Goal: Task Accomplishment & Management: Complete application form

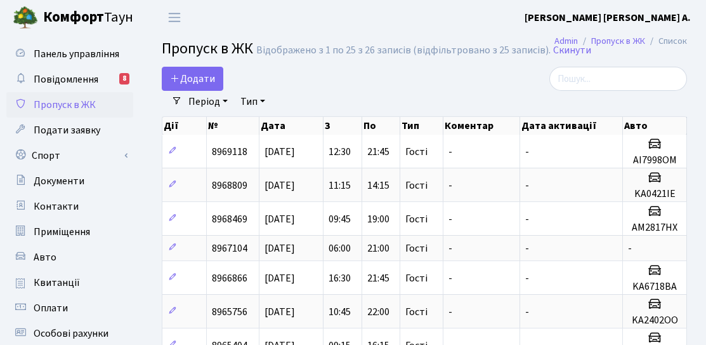
select select "25"
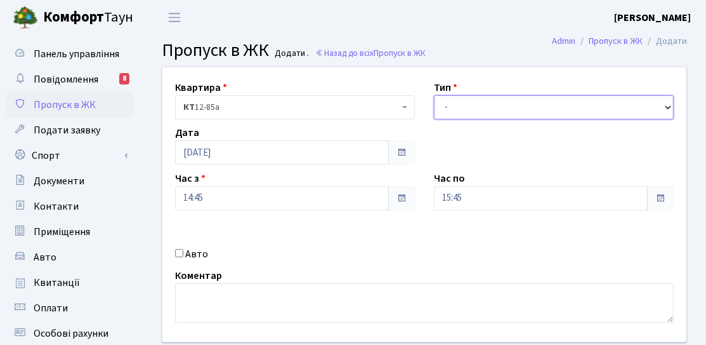
click at [489, 108] on select "- Доставка Таксі Гості Сервіс" at bounding box center [554, 107] width 240 height 24
select select "3"
click at [434, 95] on select "- Доставка Таксі Гості Сервіс" at bounding box center [554, 107] width 240 height 24
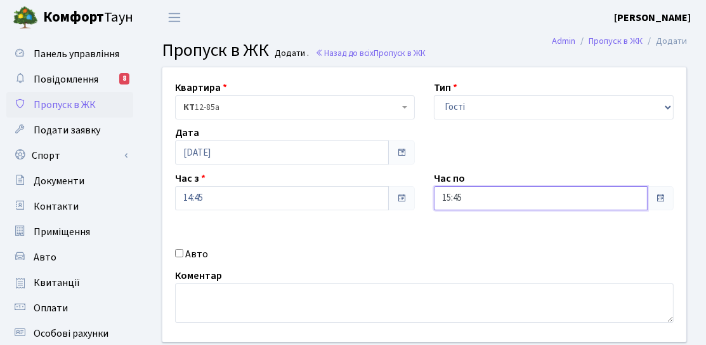
click at [638, 203] on input "15:45" at bounding box center [541, 198] width 214 height 24
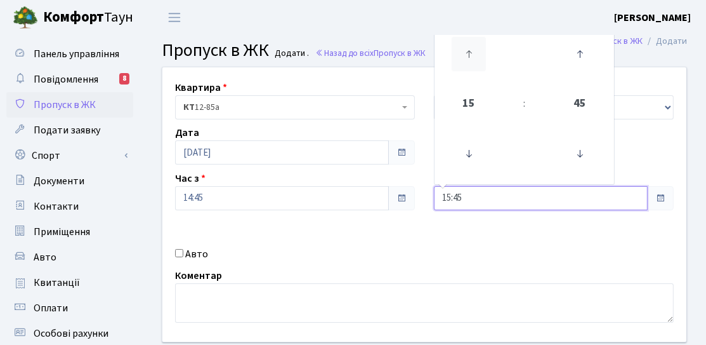
click at [471, 60] on icon at bounding box center [469, 54] width 34 height 34
click at [471, 69] on icon at bounding box center [469, 54] width 34 height 34
type input "17:45"
click at [489, 244] on div "Квартира <b>КТ</b>&nbsp;&nbsp;&nbsp;&nbsp;12-85а КТ 12-85а Тип - Доставка Таксі…" at bounding box center [424, 204] width 543 height 274
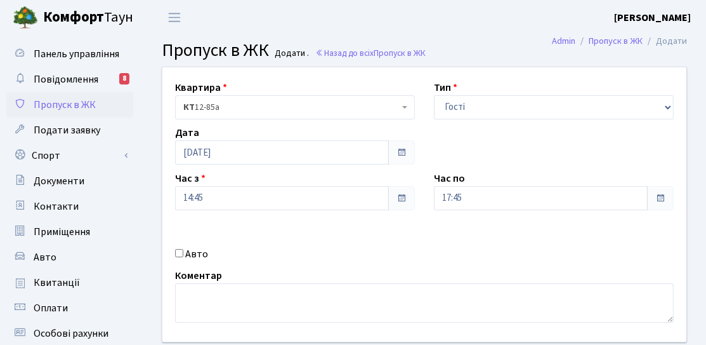
click at [175, 248] on div "Авто" at bounding box center [295, 253] width 259 height 15
click at [203, 253] on label "Авто" at bounding box center [196, 253] width 23 height 15
click at [183, 253] on input "Авто" at bounding box center [179, 253] width 8 height 8
checkbox input "true"
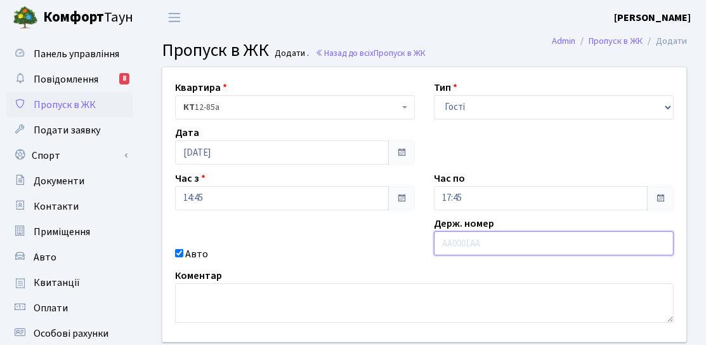
scroll to position [127, 0]
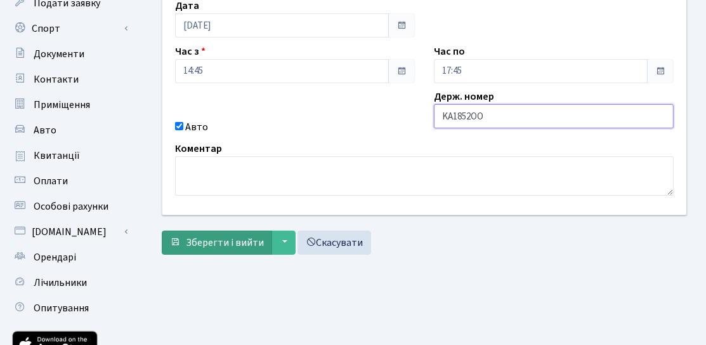
type input "KA1852OO"
click at [237, 242] on span "Зберегти і вийти" at bounding box center [225, 242] width 78 height 14
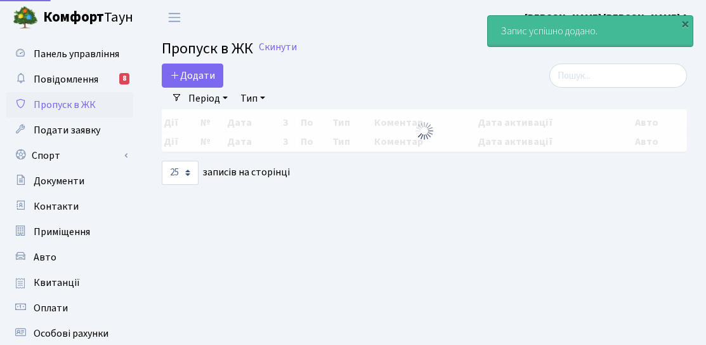
select select "25"
